Goal: Find specific page/section: Find specific page/section

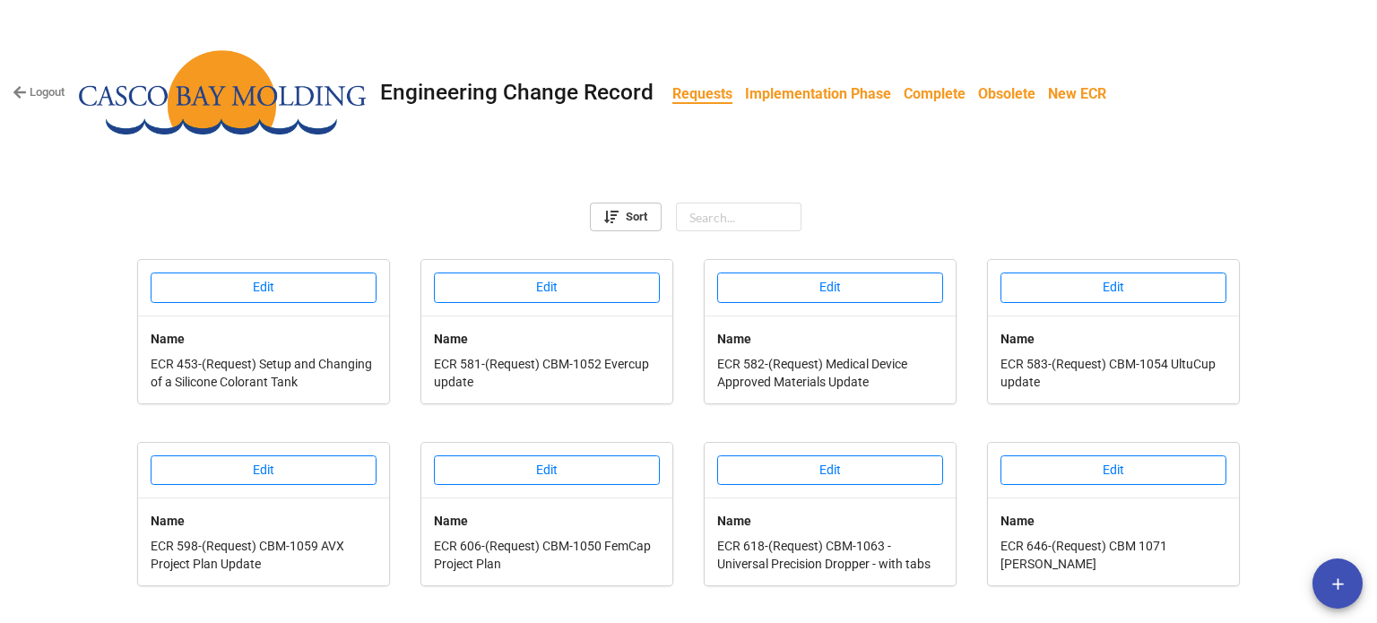
click at [818, 88] on b "Implementation Phase" at bounding box center [818, 93] width 146 height 17
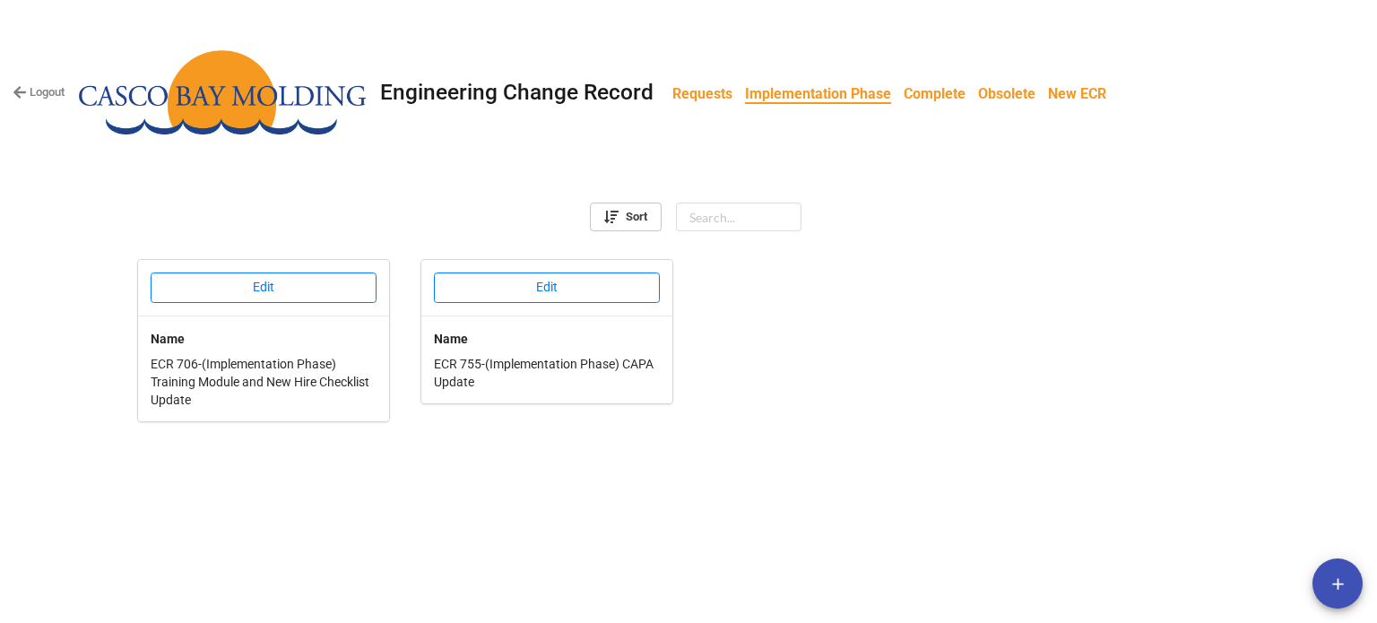
click at [679, 92] on b "Requests" at bounding box center [702, 93] width 60 height 17
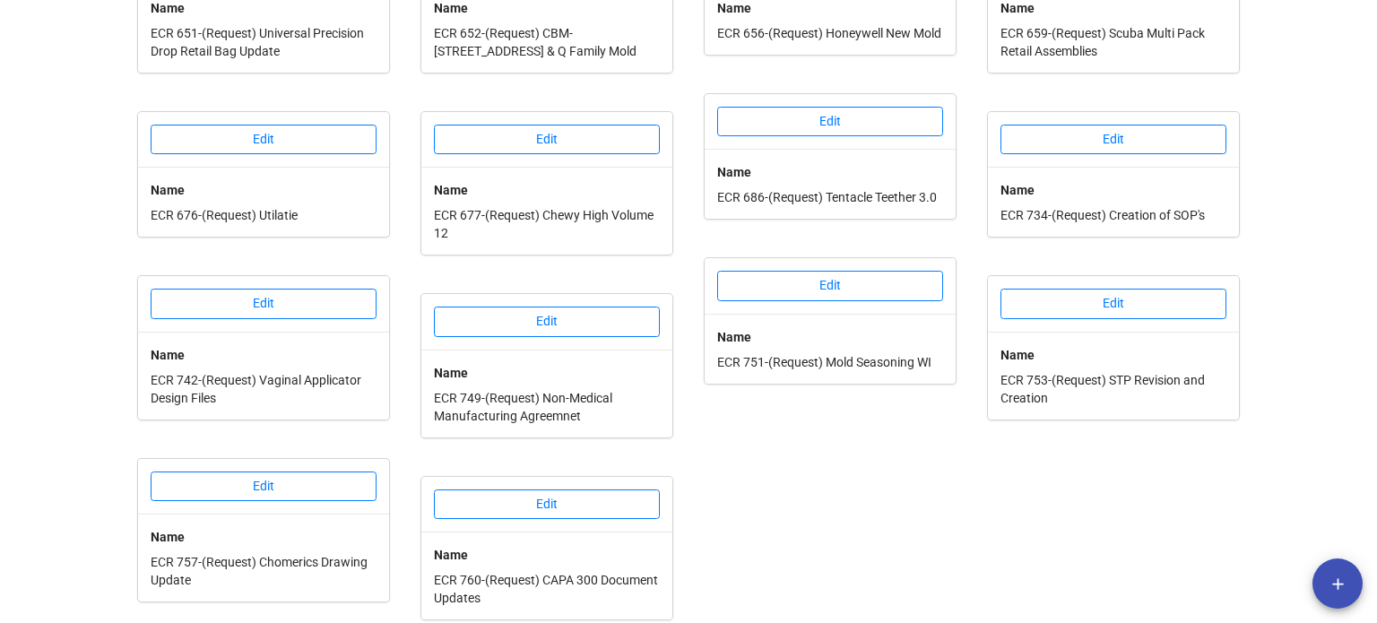
scroll to position [703, 0]
